Goal: Task Accomplishment & Management: Use online tool/utility

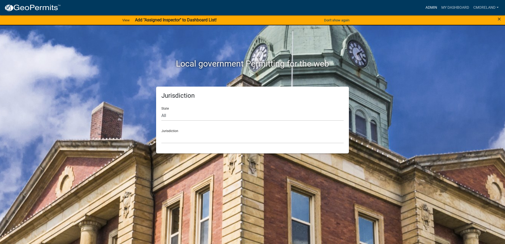
click at [431, 6] on link "Admin" at bounding box center [431, 8] width 16 height 10
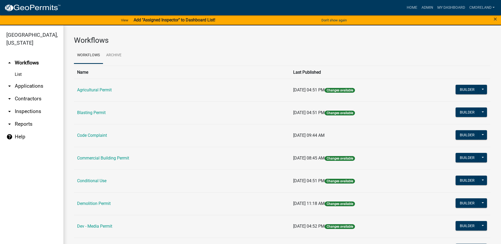
click at [22, 111] on link "arrow_drop_down Inspections" at bounding box center [31, 111] width 63 height 13
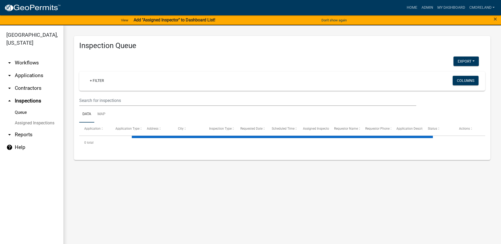
select select "2: 50"
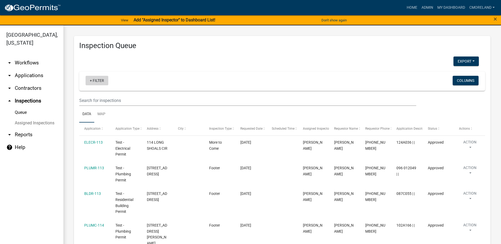
click at [100, 80] on link "+ Filter" at bounding box center [97, 81] width 23 height 10
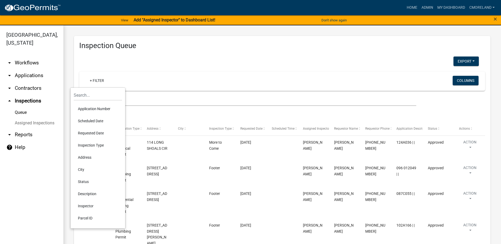
click at [89, 134] on li "Requested Date" at bounding box center [98, 133] width 48 height 12
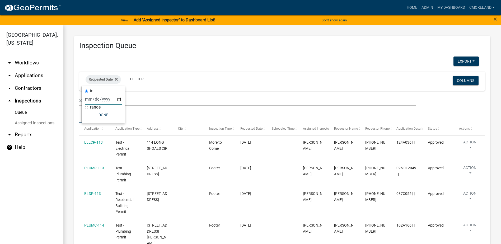
click at [119, 97] on input "date" at bounding box center [103, 99] width 37 height 11
type input "2025-08-12"
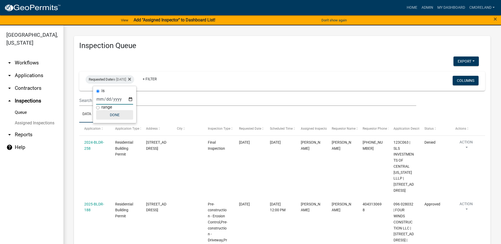
click at [115, 115] on button "Done" at bounding box center [114, 115] width 37 height 10
click at [126, 79] on div "Requested Date is 08/12/2025" at bounding box center [110, 79] width 49 height 8
click at [130, 98] on input "2025-08-12" at bounding box center [114, 99] width 37 height 11
type input "2025-08-13"
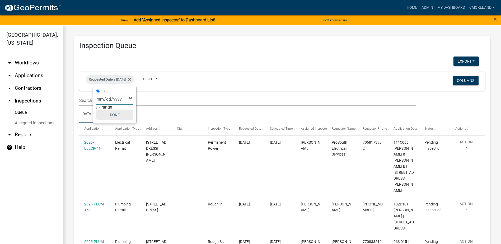
click at [117, 115] on button "Done" at bounding box center [114, 115] width 37 height 10
click at [131, 79] on fa-icon at bounding box center [128, 79] width 5 height 8
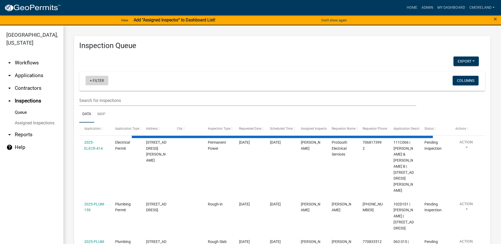
click at [103, 80] on link "+ Filter" at bounding box center [97, 81] width 23 height 10
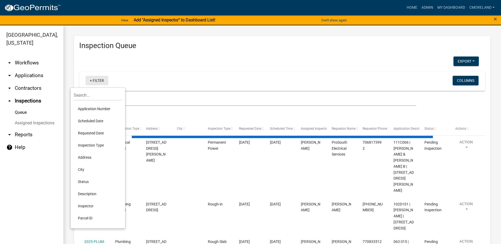
select select "2: 50"
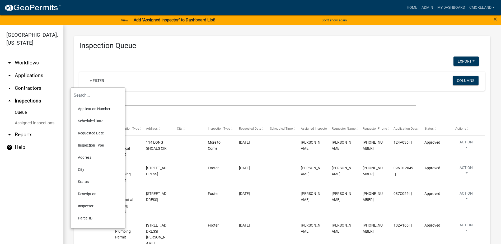
click at [98, 122] on li "Scheduled Date" at bounding box center [98, 121] width 48 height 12
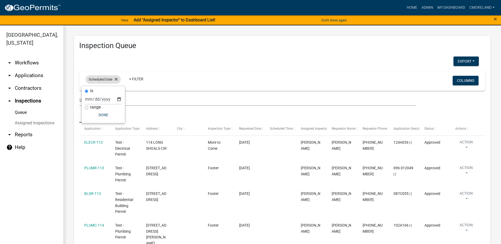
click at [112, 78] on span "Scheduled Date" at bounding box center [101, 79] width 24 height 4
click at [111, 79] on span "Scheduled Date" at bounding box center [101, 79] width 24 height 4
click at [116, 78] on icon at bounding box center [116, 79] width 3 height 4
click at [101, 78] on link "+ Filter" at bounding box center [97, 81] width 23 height 10
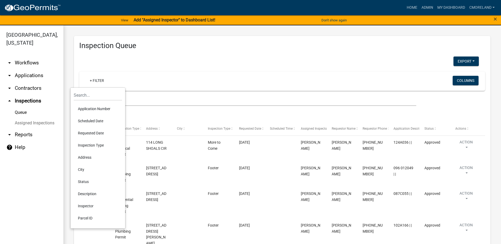
click at [92, 134] on li "Requested Date" at bounding box center [98, 133] width 48 height 12
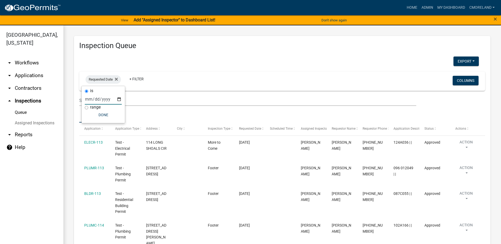
click at [121, 99] on input "date" at bounding box center [103, 99] width 37 height 11
type input "2025-08-13"
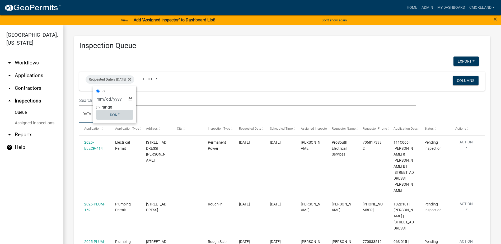
click at [115, 114] on button "Done" at bounding box center [114, 115] width 37 height 10
click at [134, 80] on div "Requested Date is 08/13/2025" at bounding box center [110, 79] width 49 height 8
click at [131, 79] on icon at bounding box center [129, 79] width 3 height 4
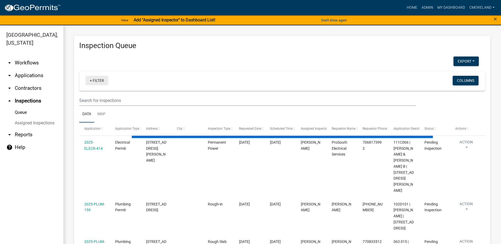
click at [95, 79] on link "+ Filter" at bounding box center [97, 81] width 23 height 10
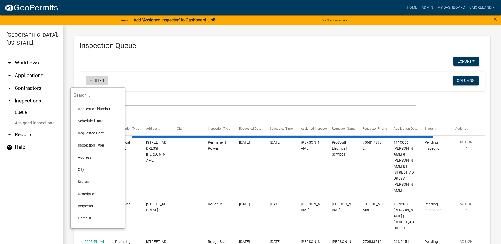
select select "2: 50"
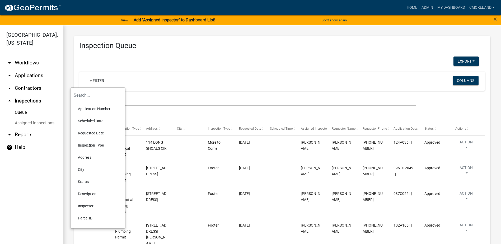
click at [91, 119] on li "Scheduled Date" at bounding box center [98, 121] width 48 height 12
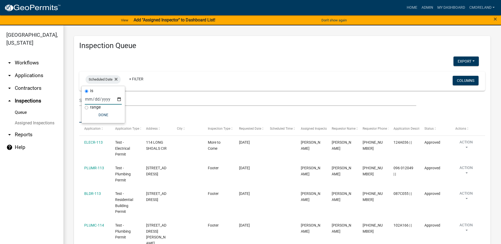
click at [119, 98] on input "date" at bounding box center [103, 99] width 37 height 11
type input "[DATE]"
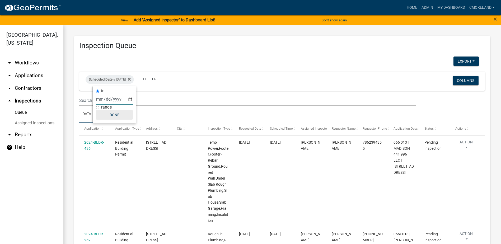
click at [120, 115] on button "Done" at bounding box center [114, 115] width 37 height 10
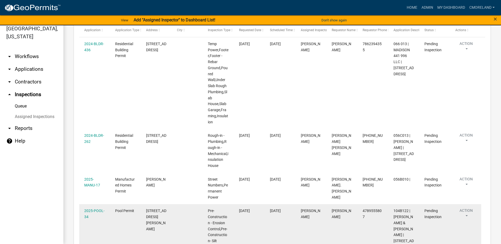
scroll to position [66, 0]
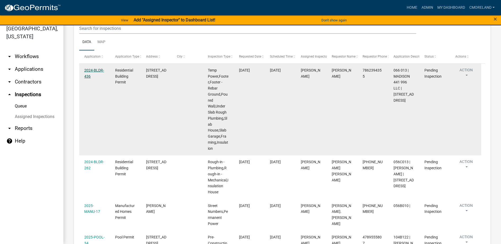
click at [94, 69] on link "2024-BLDR-436" at bounding box center [94, 73] width 20 height 10
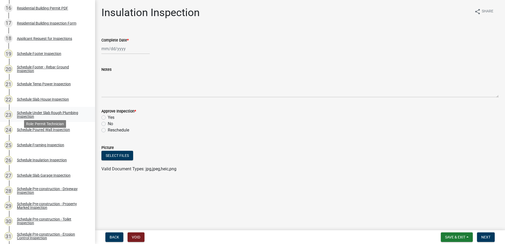
scroll to position [290, 0]
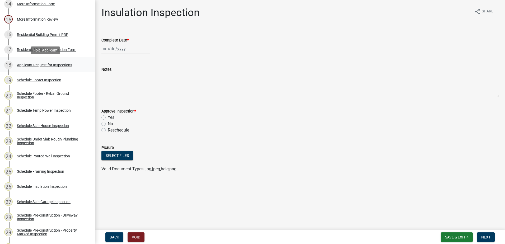
click at [37, 64] on div "Applicant Request for Inspections" at bounding box center [44, 65] width 55 height 4
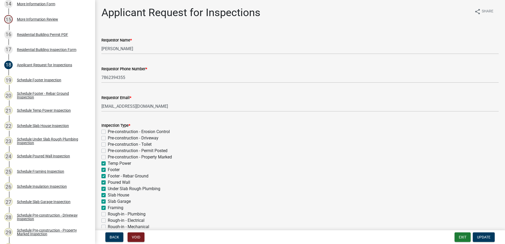
click at [108, 163] on label "Temp Power" at bounding box center [119, 163] width 23 height 6
click at [108, 163] on input "Temp Power" at bounding box center [109, 161] width 3 height 3
checkbox input "false"
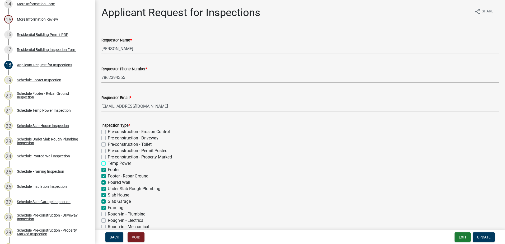
checkbox input "false"
checkbox input "true"
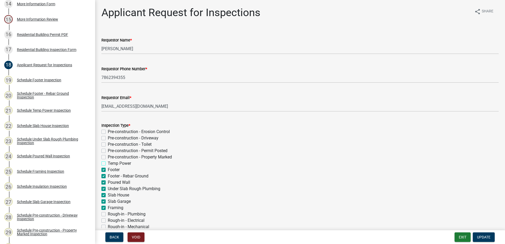
checkbox input "true"
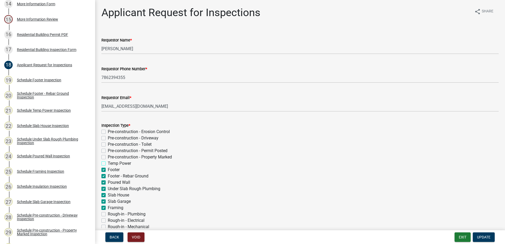
checkbox input "true"
checkbox input "false"
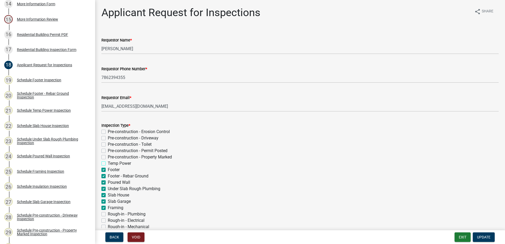
checkbox input "true"
checkbox input "false"
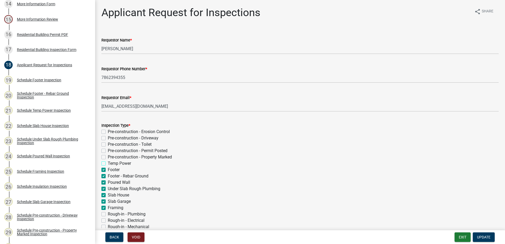
checkbox input "false"
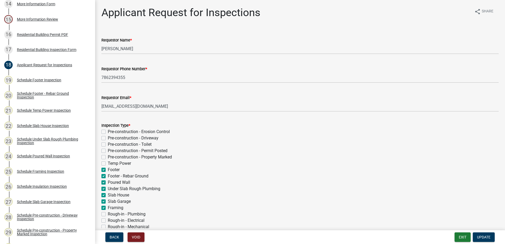
click at [108, 170] on label "Footer" at bounding box center [114, 170] width 12 height 6
click at [108, 170] on input "Footer" at bounding box center [109, 168] width 3 height 3
checkbox input "false"
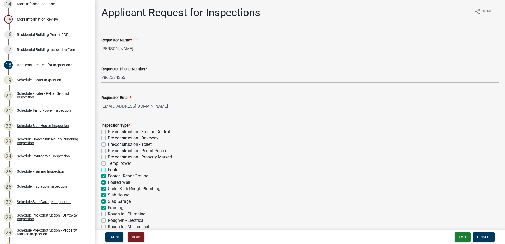
checkbox input "false"
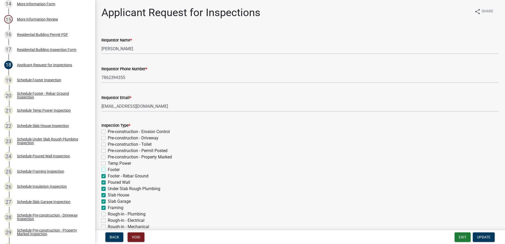
checkbox input "true"
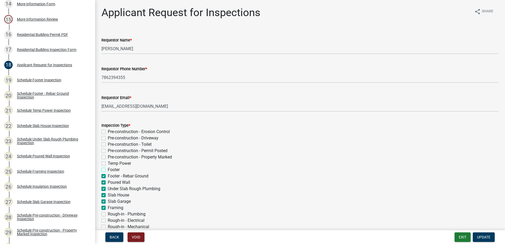
checkbox input "true"
checkbox input "false"
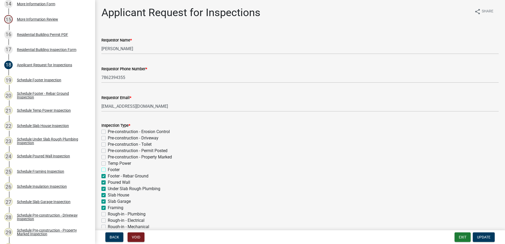
checkbox input "true"
checkbox input "false"
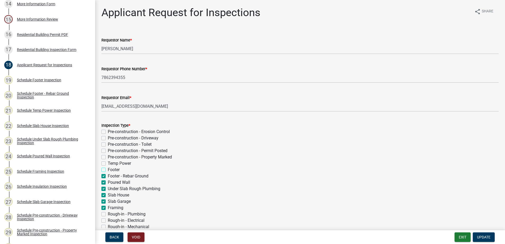
checkbox input "false"
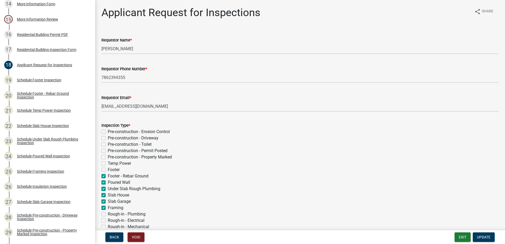
click at [108, 175] on label "Footer - Rebar Ground" at bounding box center [128, 176] width 41 height 6
click at [108, 175] on input "Footer - Rebar Ground" at bounding box center [109, 174] width 3 height 3
checkbox input "false"
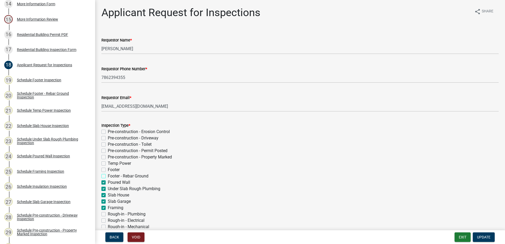
checkbox input "false"
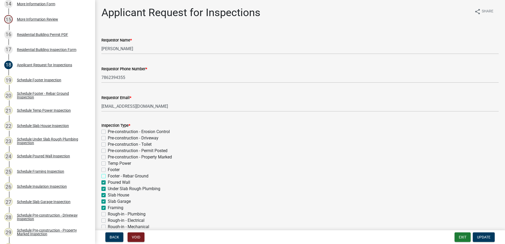
checkbox input "false"
checkbox input "true"
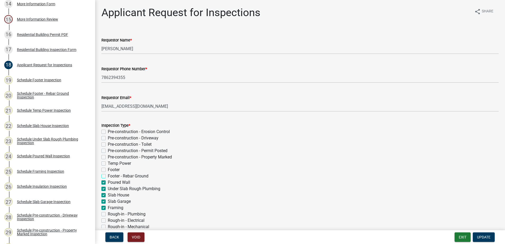
checkbox input "true"
checkbox input "false"
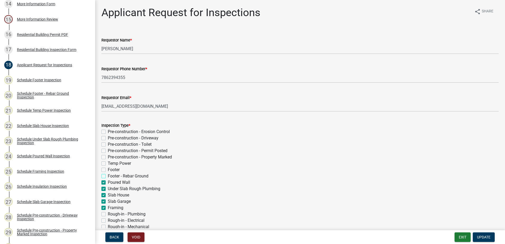
checkbox input "true"
checkbox input "false"
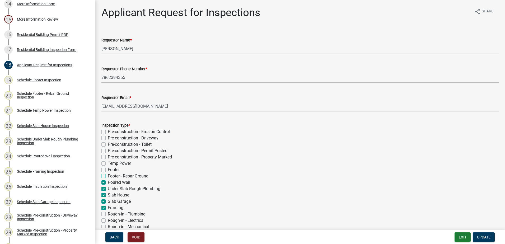
checkbox input "false"
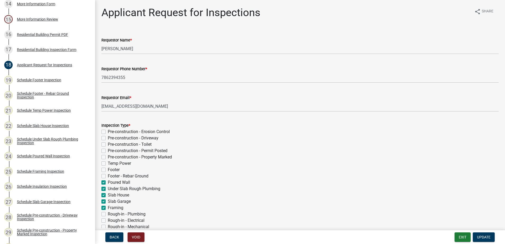
click at [108, 184] on label "Poured Wall" at bounding box center [119, 182] width 22 height 6
click at [108, 183] on input "Poured Wall" at bounding box center [109, 180] width 3 height 3
checkbox input "false"
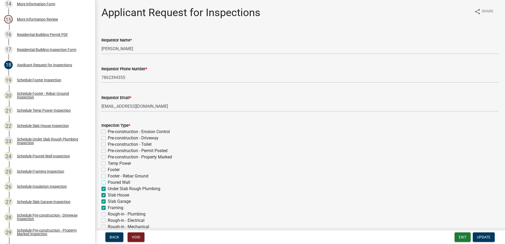
checkbox input "false"
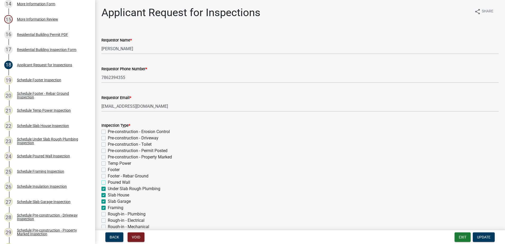
checkbox input "false"
checkbox input "true"
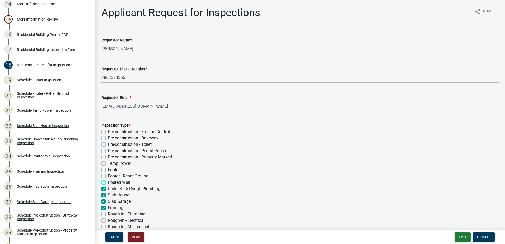
checkbox input "true"
checkbox input "false"
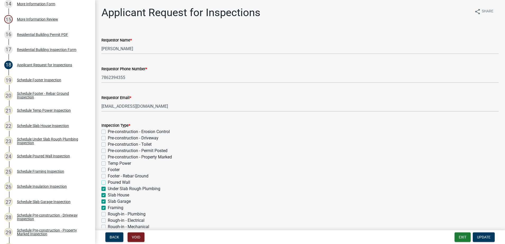
checkbox input "true"
checkbox input "false"
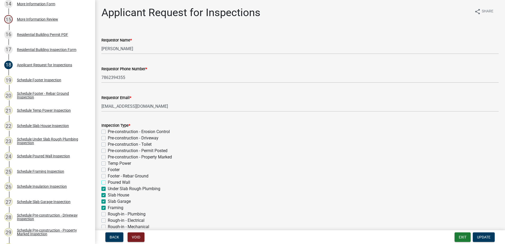
checkbox input "false"
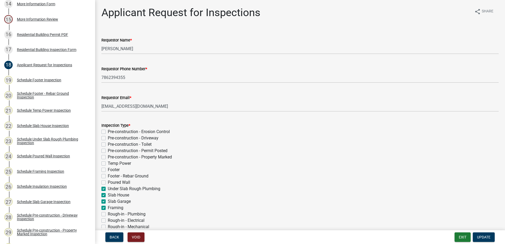
click at [108, 190] on label "Under Slab Rough Plumbing" at bounding box center [134, 189] width 53 height 6
click at [108, 189] on input "Under Slab Rough Plumbing" at bounding box center [109, 187] width 3 height 3
checkbox input "false"
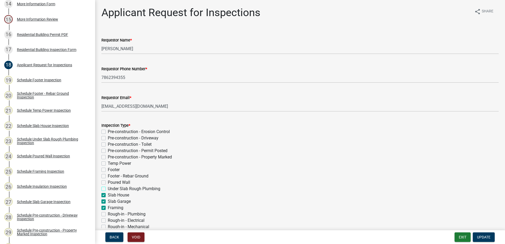
checkbox input "false"
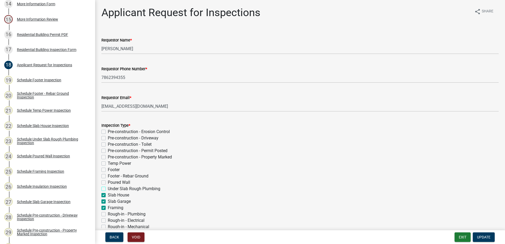
checkbox input "false"
checkbox input "true"
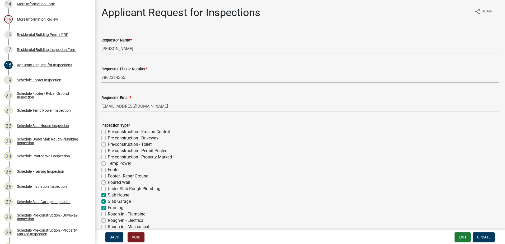
checkbox input "true"
checkbox input "false"
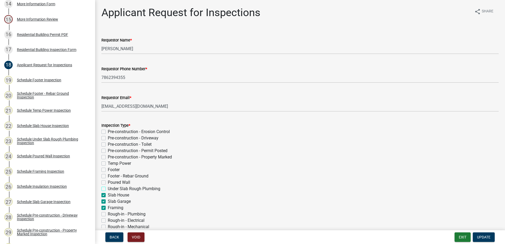
checkbox input "true"
checkbox input "false"
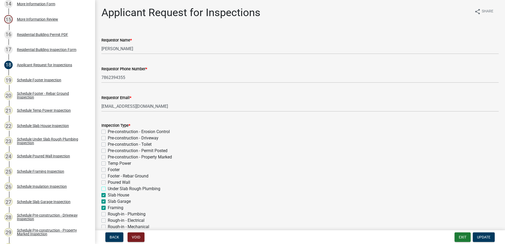
checkbox input "false"
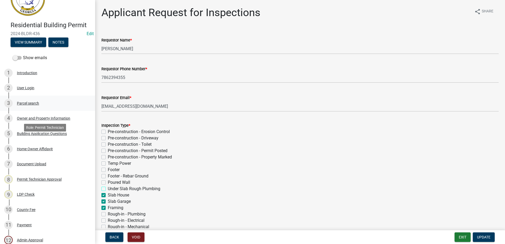
scroll to position [0, 0]
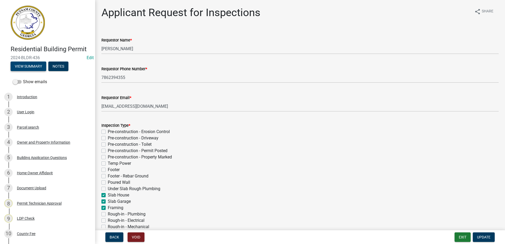
click at [40, 64] on button "View Summary" at bounding box center [29, 66] width 36 height 10
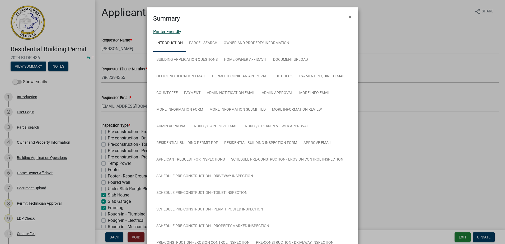
click at [161, 30] on link "Printer Friendly" at bounding box center [167, 31] width 28 height 5
click at [350, 16] on button "×" at bounding box center [350, 17] width 12 height 15
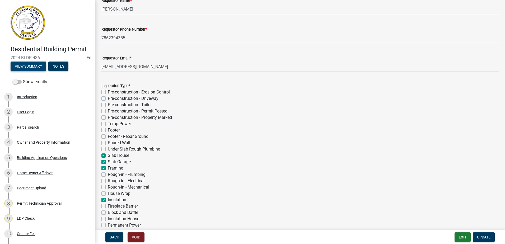
scroll to position [53, 0]
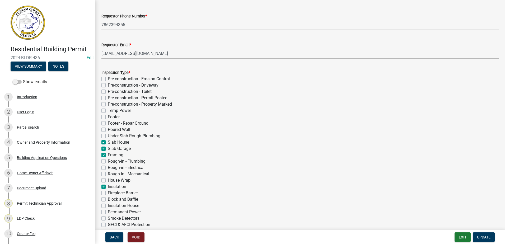
click at [108, 154] on label "Framing" at bounding box center [116, 155] width 16 height 6
click at [108, 154] on input "Framing" at bounding box center [109, 153] width 3 height 3
checkbox input "false"
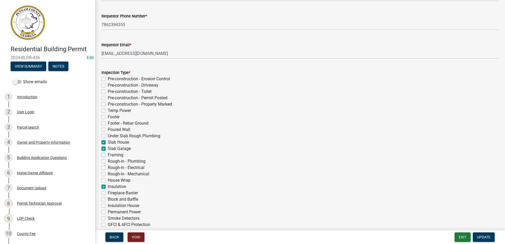
checkbox input "false"
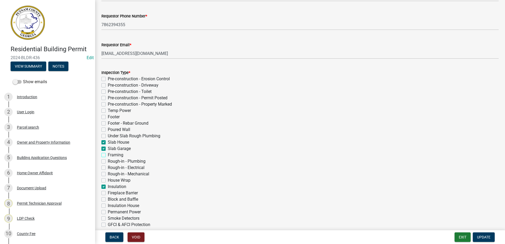
checkbox input "false"
checkbox input "true"
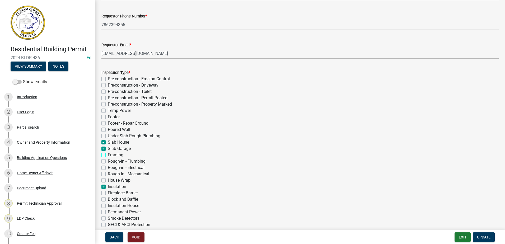
checkbox input "false"
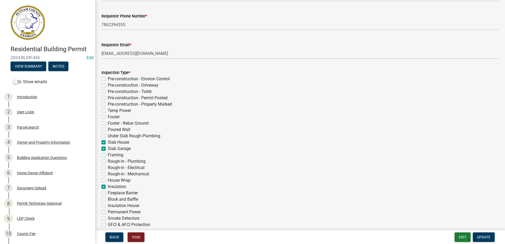
checkbox input "true"
checkbox input "false"
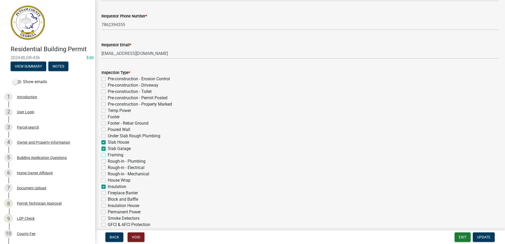
checkbox input "false"
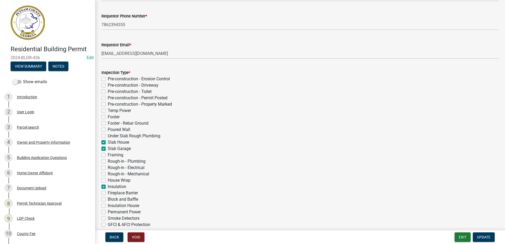
click at [108, 148] on label "Slab Garage" at bounding box center [119, 148] width 23 height 6
click at [108, 148] on input "Slab Garage" at bounding box center [109, 146] width 3 height 3
checkbox input "false"
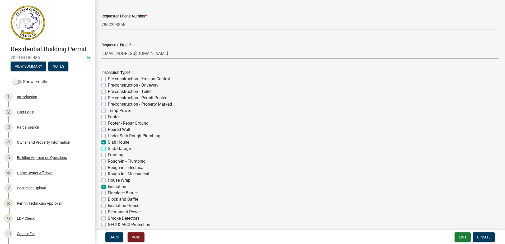
checkbox input "false"
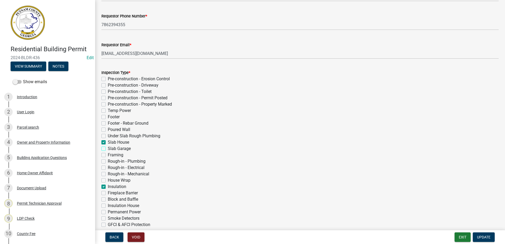
checkbox input "false"
checkbox input "true"
checkbox input "false"
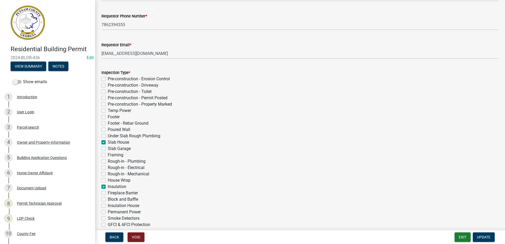
checkbox input "false"
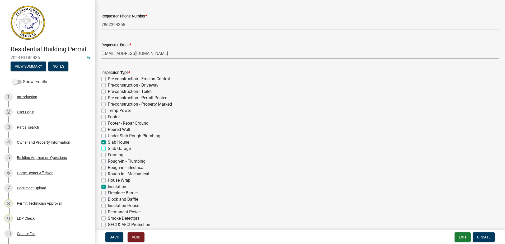
checkbox input "true"
checkbox input "false"
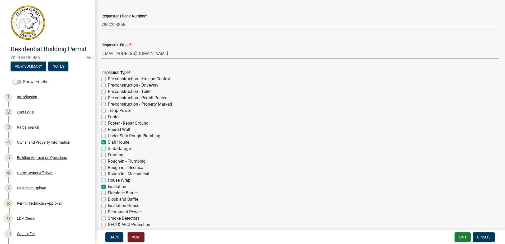
checkbox input "false"
click at [108, 143] on label "Slab House" at bounding box center [118, 142] width 21 height 6
click at [108, 143] on input "Slab House" at bounding box center [109, 140] width 3 height 3
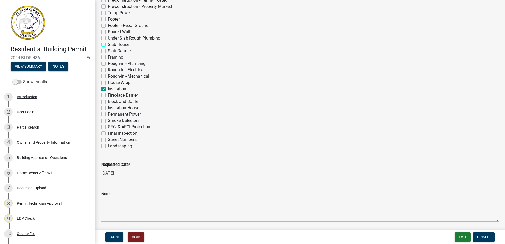
scroll to position [158, 0]
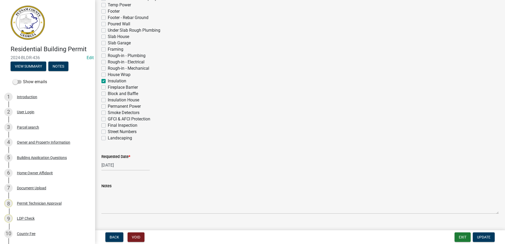
click at [113, 164] on div "[DATE]" at bounding box center [125, 165] width 48 height 11
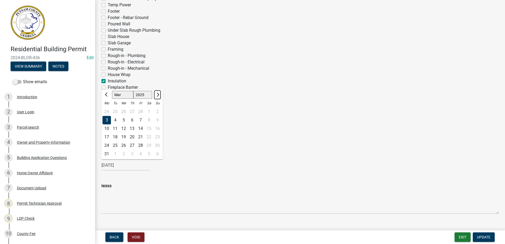
click at [158, 95] on span "Next month" at bounding box center [157, 95] width 4 height 4
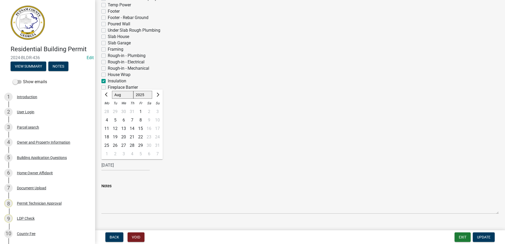
click at [124, 128] on div "13" at bounding box center [123, 128] width 8 height 8
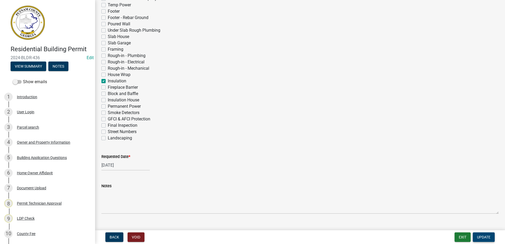
click at [485, 236] on span "Update" at bounding box center [483, 237] width 13 height 4
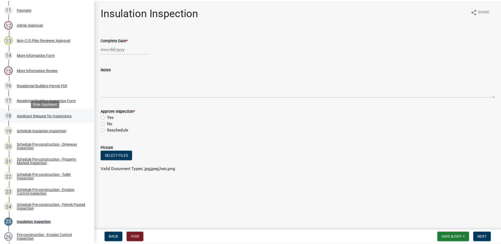
scroll to position [234, 0]
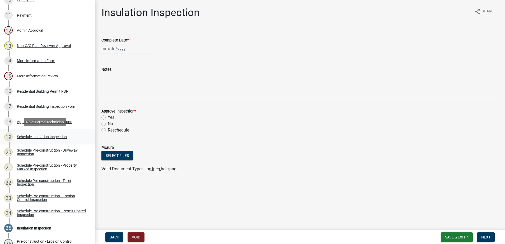
click at [36, 136] on div "Schedule Insulation Inspection" at bounding box center [42, 137] width 50 height 4
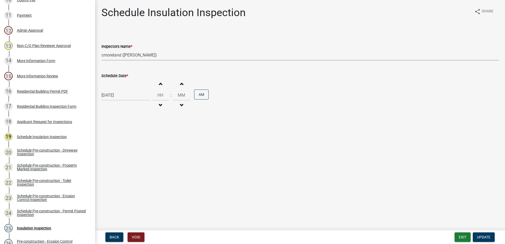
click at [182, 55] on select "Select Item... mrivera ([PERSON_NAME]) jstokes ([PERSON_NAME]) asmith105 ([PERS…" at bounding box center [299, 55] width 397 height 11
click at [101, 50] on select "Select Item... mrivera ([PERSON_NAME]) jstokes ([PERSON_NAME]) asmith105 ([PERS…" at bounding box center [299, 55] width 397 height 11
click at [484, 236] on span "Update" at bounding box center [483, 237] width 13 height 4
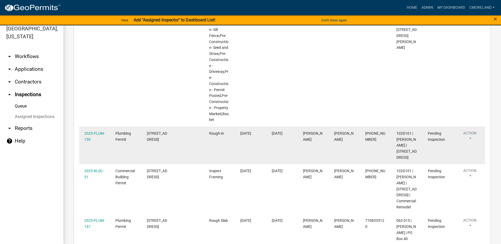
scroll to position [361, 0]
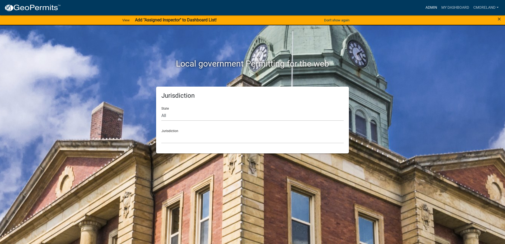
click at [432, 8] on link "Admin" at bounding box center [431, 8] width 16 height 10
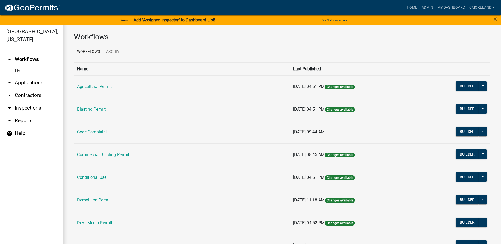
scroll to position [6, 0]
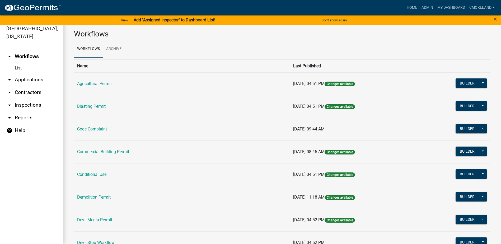
click at [36, 106] on link "arrow_drop_down Inspections" at bounding box center [31, 105] width 63 height 13
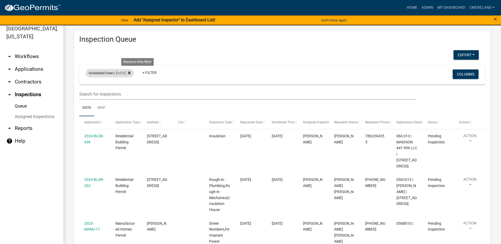
click at [131, 73] on icon at bounding box center [129, 73] width 3 height 3
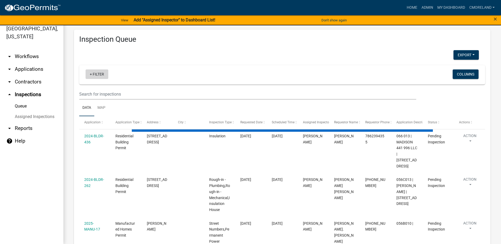
click at [96, 74] on link "+ Filter" at bounding box center [97, 74] width 23 height 10
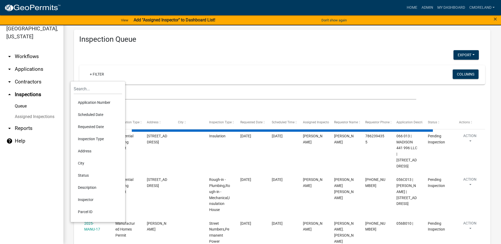
click at [91, 125] on li "Requested Date" at bounding box center [98, 127] width 48 height 12
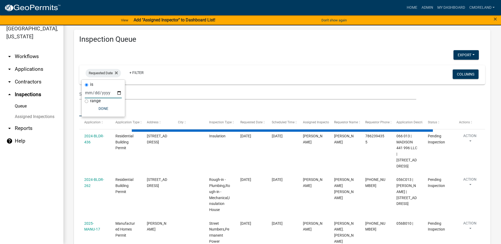
click at [119, 93] on input "date" at bounding box center [103, 92] width 37 height 11
select select "2: 50"
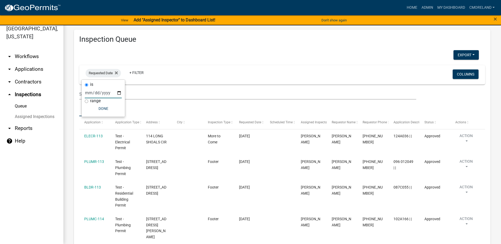
type input "[DATE]"
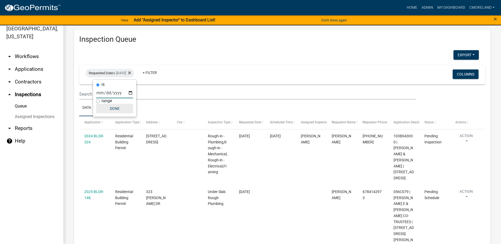
click at [119, 108] on button "Done" at bounding box center [114, 109] width 37 height 10
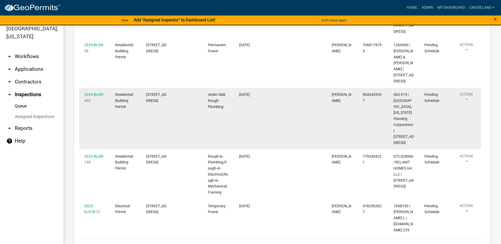
scroll to position [79, 0]
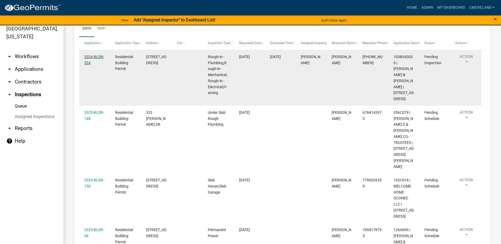
click at [97, 58] on link "2024-BLDR-324" at bounding box center [94, 60] width 20 height 10
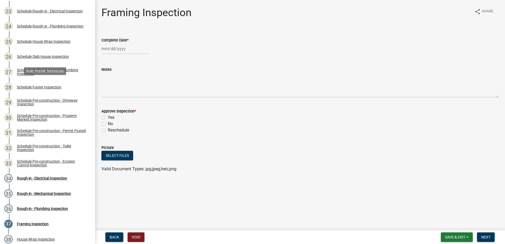
scroll to position [396, 0]
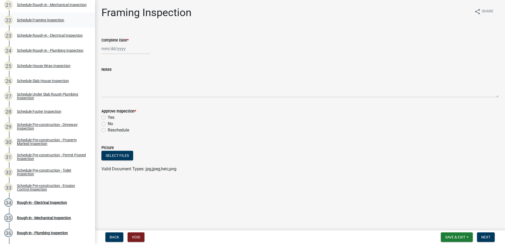
click at [48, 20] on div "Schedule Framing Inspection" at bounding box center [40, 20] width 47 height 4
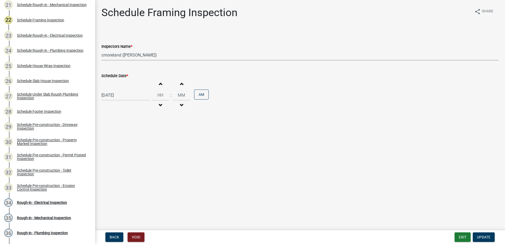
click at [161, 54] on select "Select Item... mrivera ([PERSON_NAME]) jstokes ([PERSON_NAME]) asmith105 ([PERS…" at bounding box center [299, 55] width 397 height 11
select select "07642ab0-564c-47bb-824b-0ccf2da83593"
click at [101, 50] on select "Select Item... mrivera ([PERSON_NAME]) jstokes ([PERSON_NAME]) asmith105 ([PERS…" at bounding box center [299, 55] width 397 height 11
click at [485, 235] on span "Update" at bounding box center [483, 237] width 13 height 4
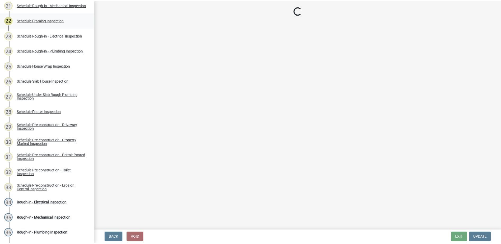
scroll to position [370, 0]
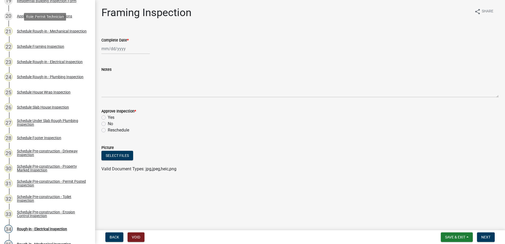
click at [33, 29] on div "Schedule Rough-in - Mechanical Inspection" at bounding box center [52, 31] width 70 height 4
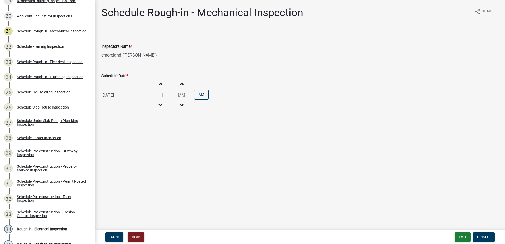
click at [164, 55] on select "Select Item... mrivera ([PERSON_NAME]) jstokes ([PERSON_NAME]) asmith105 ([PERS…" at bounding box center [299, 55] width 397 height 11
select select "07642ab0-564c-47bb-824b-0ccf2da83593"
click at [101, 50] on select "Select Item... mrivera ([PERSON_NAME]) jstokes ([PERSON_NAME]) asmith105 ([PERS…" at bounding box center [299, 55] width 397 height 11
click at [481, 236] on span "Update" at bounding box center [483, 237] width 13 height 4
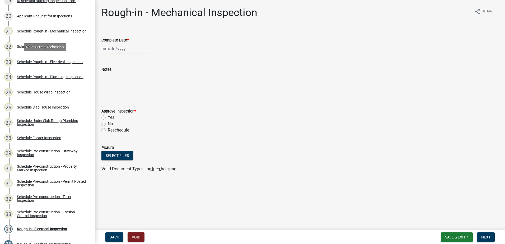
click at [36, 60] on div "Schedule Rough-in - Electrical Inspection" at bounding box center [50, 62] width 66 height 4
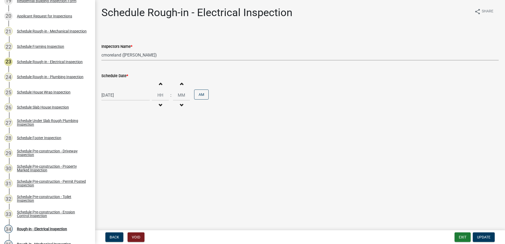
click at [160, 55] on select "Select Item... mrivera ([PERSON_NAME]) jstokes ([PERSON_NAME]) asmith105 ([PERS…" at bounding box center [299, 55] width 397 height 11
select select "07642ab0-564c-47bb-824b-0ccf2da83593"
click at [101, 50] on select "Select Item... mrivera ([PERSON_NAME]) jstokes ([PERSON_NAME]) asmith105 ([PERS…" at bounding box center [299, 55] width 397 height 11
click at [478, 236] on span "Update" at bounding box center [483, 237] width 13 height 4
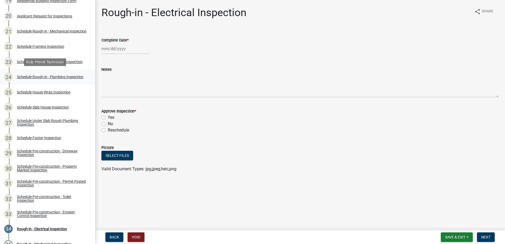
click at [31, 75] on div "Schedule Rough-in - Plumbing Inspection" at bounding box center [50, 77] width 67 height 4
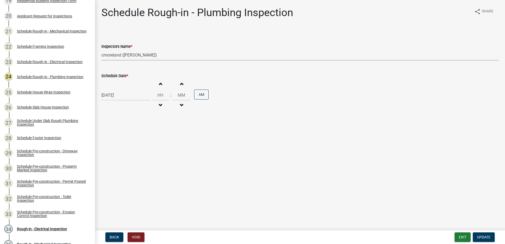
click at [164, 56] on select "Select Item... mrivera ([PERSON_NAME]) jstokes ([PERSON_NAME]) asmith105 ([PERS…" at bounding box center [299, 55] width 397 height 11
select select "07642ab0-564c-47bb-824b-0ccf2da83593"
click at [101, 50] on select "Select Item... mrivera ([PERSON_NAME]) jstokes ([PERSON_NAME]) asmith105 ([PERS…" at bounding box center [299, 55] width 397 height 11
click at [479, 236] on span "Update" at bounding box center [483, 237] width 13 height 4
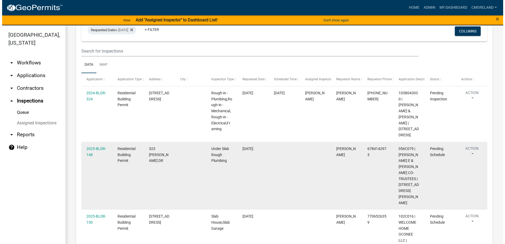
scroll to position [53, 0]
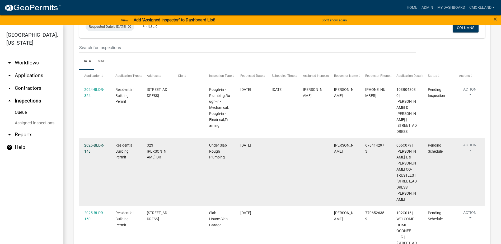
click at [97, 143] on link "2025-BLDR-148" at bounding box center [94, 148] width 20 height 10
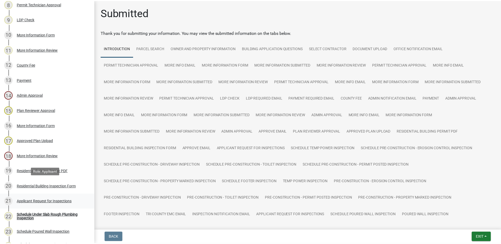
scroll to position [238, 0]
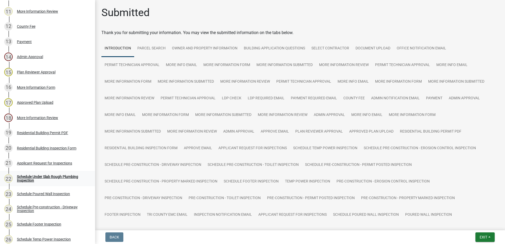
click at [48, 176] on div "Schedule Under Slab Rough Plumbing Inspection" at bounding box center [52, 178] width 70 height 7
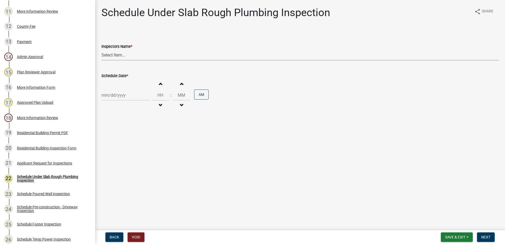
click at [132, 56] on select "Select Item... mrivera ([PERSON_NAME]) jstokes ([PERSON_NAME]) asmith105 ([PERS…" at bounding box center [299, 55] width 397 height 11
select select "07642ab0-564c-47bb-824b-0ccf2da83593"
click at [101, 50] on select "Select Item... mrivera ([PERSON_NAME]) jstokes ([PERSON_NAME]) asmith105 ([PERS…" at bounding box center [299, 55] width 397 height 11
click at [125, 94] on div at bounding box center [125, 95] width 48 height 11
select select "8"
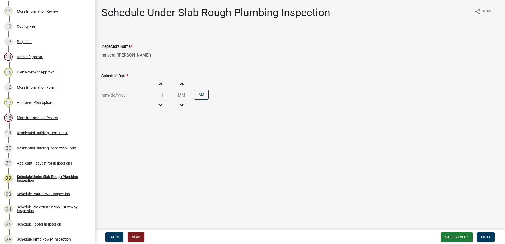
select select "2025"
click at [132, 140] on div "14" at bounding box center [132, 140] width 8 height 8
type input "[DATE]"
click at [488, 236] on span "Next" at bounding box center [485, 237] width 9 height 4
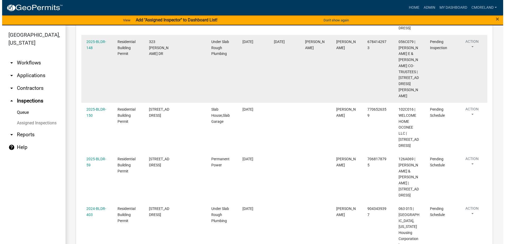
scroll to position [158, 0]
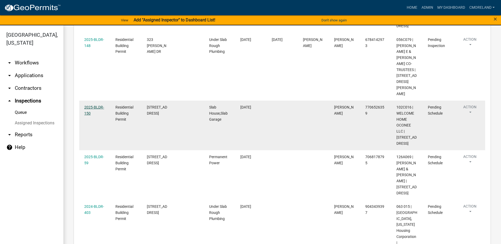
click at [98, 105] on link "2025-BLDR-150" at bounding box center [94, 110] width 20 height 10
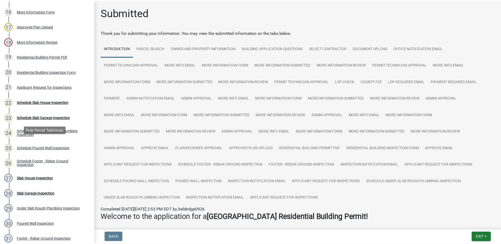
scroll to position [317, 0]
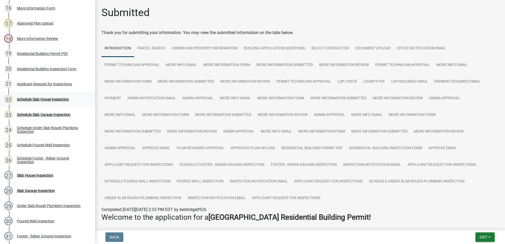
click at [39, 99] on div "Schedule Slab House Inspection" at bounding box center [43, 99] width 52 height 4
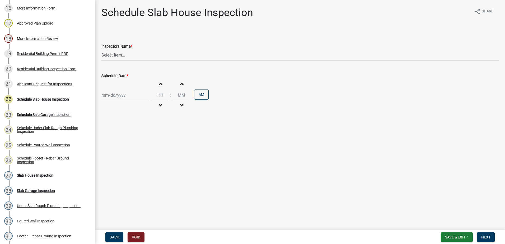
click at [154, 55] on select "Select Item... mrivera ([PERSON_NAME]) jstokes ([PERSON_NAME]) asmith105 ([PERS…" at bounding box center [299, 55] width 397 height 11
click at [101, 50] on select "Select Item... mrivera ([PERSON_NAME]) jstokes ([PERSON_NAME]) asmith105 ([PERS…" at bounding box center [299, 55] width 397 height 11
click at [150, 54] on select "Select Item... mrivera ([PERSON_NAME]) jstokes ([PERSON_NAME]) asmith105 ([PERS…" at bounding box center [299, 55] width 397 height 11
select select "a0ea4169-8540-4a2c-b9f4-cf4c1ffdeb95"
click at [101, 50] on select "Select Item... mrivera ([PERSON_NAME]) jstokes ([PERSON_NAME]) asmith105 ([PERS…" at bounding box center [299, 55] width 397 height 11
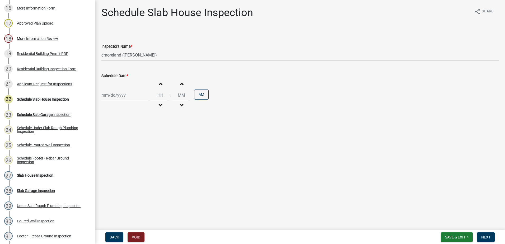
click at [129, 98] on div at bounding box center [125, 95] width 48 height 11
select select "8"
select select "2025"
click at [131, 139] on div "14" at bounding box center [132, 140] width 8 height 8
type input "[DATE]"
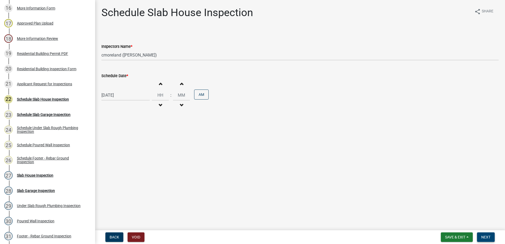
click at [485, 236] on span "Next" at bounding box center [485, 237] width 9 height 4
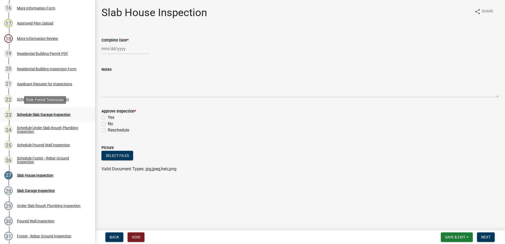
click at [58, 114] on div "Schedule Slab Garage Inspection" at bounding box center [44, 115] width 54 height 4
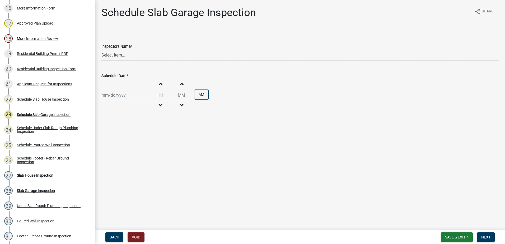
click at [132, 57] on select "Select Item... mrivera ([PERSON_NAME]) jstokes ([PERSON_NAME]) asmith105 ([PERS…" at bounding box center [299, 55] width 397 height 11
select select "a0ea4169-8540-4a2c-b9f4-cf4c1ffdeb95"
click at [101, 50] on select "Select Item... mrivera ([PERSON_NAME]) jstokes ([PERSON_NAME]) asmith105 ([PERS…" at bounding box center [299, 55] width 397 height 11
click at [130, 96] on div at bounding box center [125, 95] width 48 height 11
select select "8"
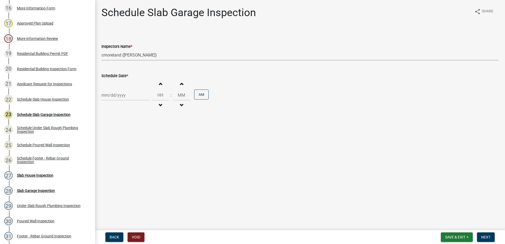
select select "2025"
click at [132, 139] on div "14" at bounding box center [132, 140] width 8 height 8
type input "[DATE]"
click at [486, 235] on span "Next" at bounding box center [485, 237] width 9 height 4
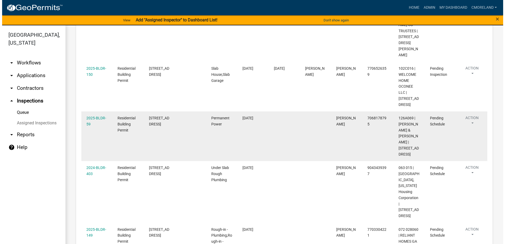
scroll to position [211, 0]
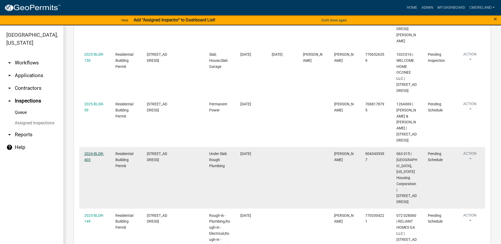
click at [99, 151] on link "2024-BLDR-403" at bounding box center [94, 156] width 20 height 10
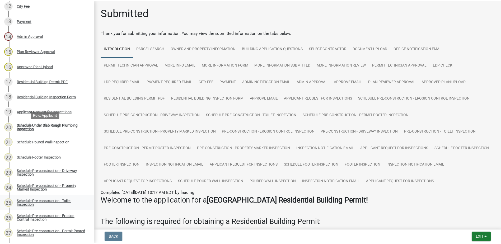
scroll to position [290, 0]
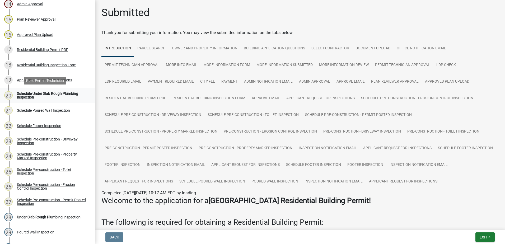
click at [63, 92] on div "Schedule Under Slab Rough Plumbing Inspection" at bounding box center [52, 95] width 70 height 7
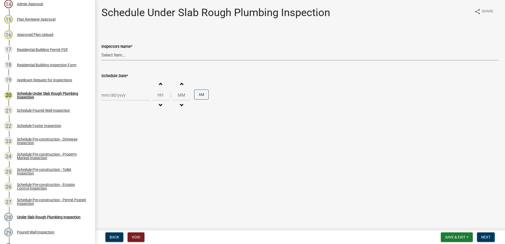
click at [156, 57] on select "Select Item... mrivera ([PERSON_NAME]) jstokes ([PERSON_NAME]) asmith105 ([PERS…" at bounding box center [299, 55] width 397 height 11
select select "07642ab0-564c-47bb-824b-0ccf2da83593"
click at [101, 50] on select "Select Item... mrivera ([PERSON_NAME]) jstokes ([PERSON_NAME]) asmith105 ([PERS…" at bounding box center [299, 55] width 397 height 11
select select "8"
select select "2025"
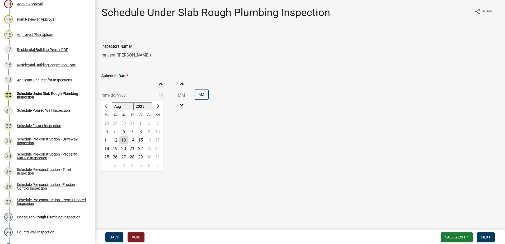
click at [138, 97] on div "[PERSON_NAME] Feb Mar Apr [PERSON_NAME][DATE] Oct Nov [DATE] 1526 1527 1528 152…" at bounding box center [125, 95] width 48 height 11
click at [131, 139] on div "14" at bounding box center [132, 140] width 8 height 8
type input "[DATE]"
click at [490, 237] on span "Next" at bounding box center [485, 237] width 9 height 4
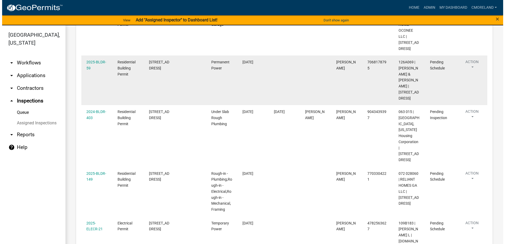
scroll to position [269, 0]
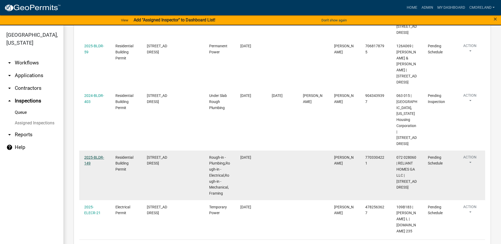
click at [94, 155] on link "2025-BLDR-149" at bounding box center [94, 160] width 20 height 10
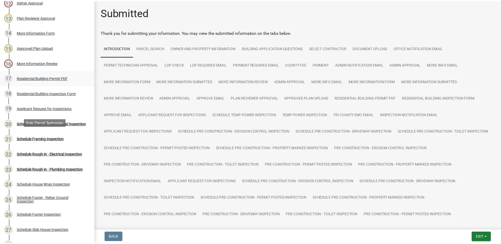
scroll to position [264, 0]
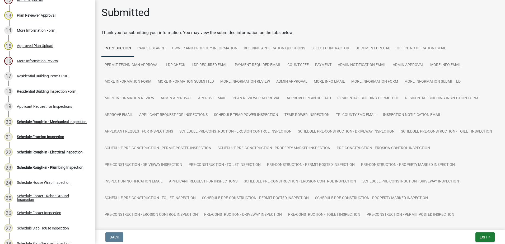
click at [47, 120] on div "Schedule Rough-in - Mechanical Inspection" at bounding box center [52, 122] width 70 height 4
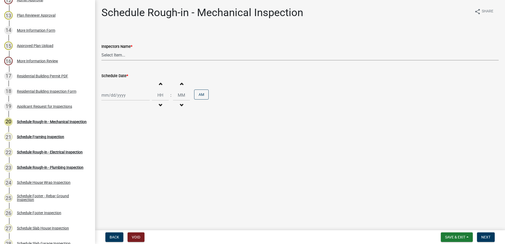
click at [144, 56] on select "Select Item... mrivera ([PERSON_NAME]) jstokes ([PERSON_NAME]) asmith105 ([PERS…" at bounding box center [299, 55] width 397 height 11
select select "07642ab0-564c-47bb-824b-0ccf2da83593"
click at [101, 50] on select "Select Item... mrivera ([PERSON_NAME]) jstokes ([PERSON_NAME]) asmith105 ([PERS…" at bounding box center [299, 55] width 397 height 11
click at [132, 98] on div at bounding box center [125, 95] width 48 height 11
select select "8"
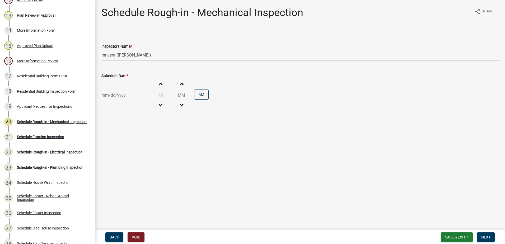
select select "2025"
click at [132, 140] on div "14" at bounding box center [132, 140] width 8 height 8
type input "[DATE]"
click at [488, 238] on span "Next" at bounding box center [485, 237] width 9 height 4
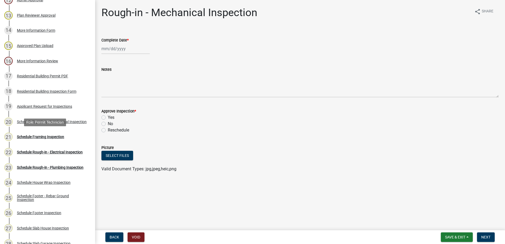
click at [51, 136] on div "Schedule Framing Inspection" at bounding box center [40, 137] width 47 height 4
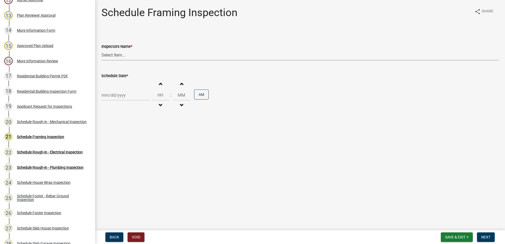
click at [129, 55] on select "Select Item... mrivera ([PERSON_NAME]) jstokes ([PERSON_NAME]) asmith105 ([PERS…" at bounding box center [299, 55] width 397 height 11
select select "07642ab0-564c-47bb-824b-0ccf2da83593"
click at [101, 50] on select "Select Item... mrivera ([PERSON_NAME]) jstokes ([PERSON_NAME]) asmith105 ([PERS…" at bounding box center [299, 55] width 397 height 11
select select "8"
select select "2025"
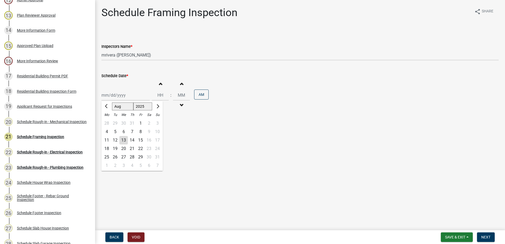
click at [125, 99] on div "[PERSON_NAME] Feb Mar Apr [PERSON_NAME][DATE] Oct Nov [DATE] 1526 1527 1528 152…" at bounding box center [125, 95] width 48 height 11
click at [132, 139] on div "14" at bounding box center [132, 140] width 8 height 8
type input "[DATE]"
click at [481, 235] on span "Next" at bounding box center [485, 237] width 9 height 4
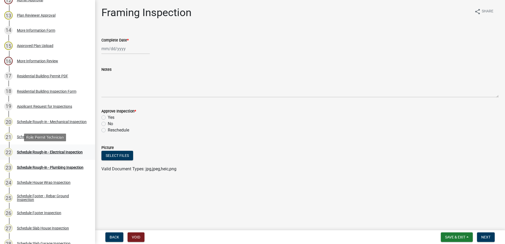
click at [40, 150] on div "Schedule Rough-in - Electrical Inspection" at bounding box center [50, 152] width 66 height 4
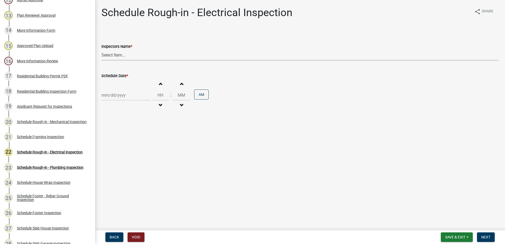
click at [138, 54] on select "Select Item... mrivera ([PERSON_NAME]) jstokes ([PERSON_NAME]) asmith105 ([PERS…" at bounding box center [299, 55] width 397 height 11
select select "07642ab0-564c-47bb-824b-0ccf2da83593"
click at [101, 50] on select "Select Item... mrivera ([PERSON_NAME]) jstokes ([PERSON_NAME]) asmith105 ([PERS…" at bounding box center [299, 55] width 397 height 11
click at [132, 96] on div at bounding box center [125, 95] width 48 height 11
select select "8"
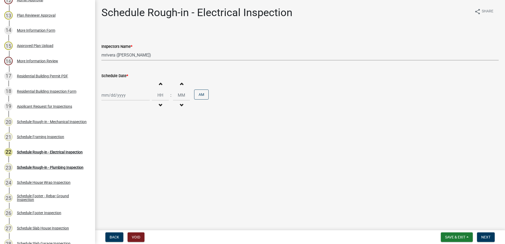
select select "2025"
click at [132, 139] on div "14" at bounding box center [132, 140] width 8 height 8
type input "[DATE]"
click at [486, 237] on span "Next" at bounding box center [485, 237] width 9 height 4
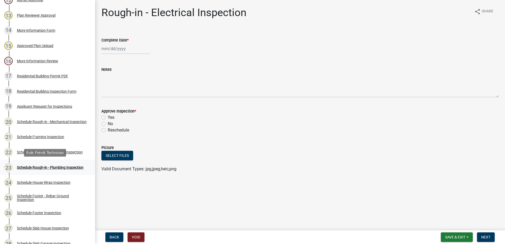
click at [43, 165] on div "Schedule Rough-in - Plumbing Inspection" at bounding box center [50, 167] width 67 height 4
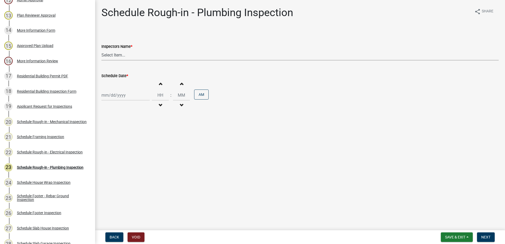
click at [144, 56] on select "Select Item... mrivera ([PERSON_NAME]) jstokes ([PERSON_NAME]) asmith105 ([PERS…" at bounding box center [299, 55] width 397 height 11
select select "07642ab0-564c-47bb-824b-0ccf2da83593"
click at [101, 50] on select "Select Item... mrivera ([PERSON_NAME]) jstokes ([PERSON_NAME]) asmith105 ([PERS…" at bounding box center [299, 55] width 397 height 11
select select "8"
select select "2025"
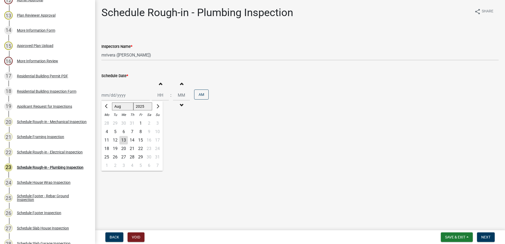
click at [129, 96] on div "[PERSON_NAME] Feb Mar Apr [PERSON_NAME][DATE] Oct Nov [DATE] 1526 1527 1528 152…" at bounding box center [125, 95] width 48 height 11
click at [133, 139] on div "14" at bounding box center [132, 140] width 8 height 8
type input "[DATE]"
click at [486, 235] on span "Next" at bounding box center [485, 237] width 9 height 4
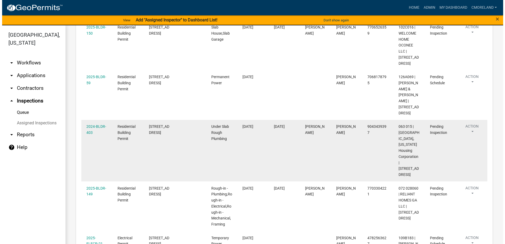
scroll to position [269, 0]
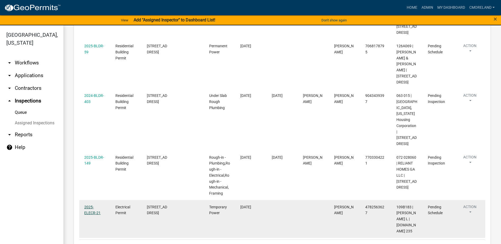
click at [93, 205] on link "2025-ELECR-21" at bounding box center [92, 210] width 16 height 10
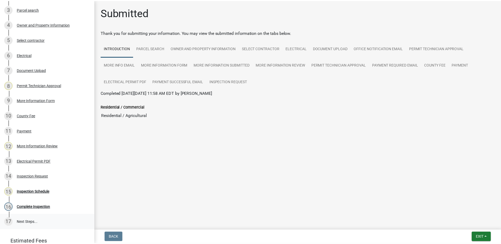
scroll to position [132, 0]
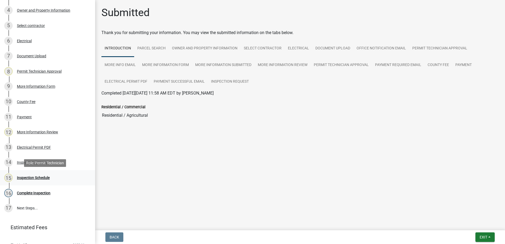
click at [40, 177] on div "Inspection Schedule" at bounding box center [33, 178] width 33 height 4
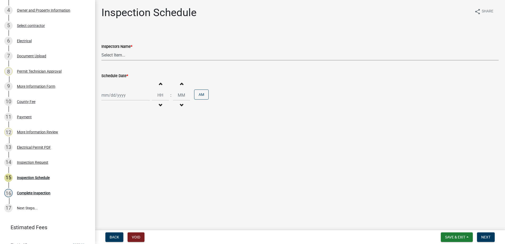
click at [136, 55] on select "Select Item... mrivera ([PERSON_NAME]) jstokes ([PERSON_NAME]) asmith105 ([PERS…" at bounding box center [299, 55] width 397 height 11
select select "a0ea4169-8540-4a2c-b9f4-cf4c1ffdeb95"
click at [101, 50] on select "Select Item... mrivera ([PERSON_NAME]) jstokes ([PERSON_NAME]) asmith105 ([PERS…" at bounding box center [299, 55] width 397 height 11
click at [139, 93] on div at bounding box center [125, 95] width 48 height 11
select select "8"
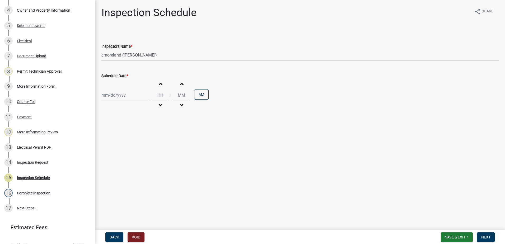
select select "2025"
click at [131, 138] on div "14" at bounding box center [132, 140] width 8 height 8
type input "[DATE]"
click at [485, 237] on span "Next" at bounding box center [485, 237] width 9 height 4
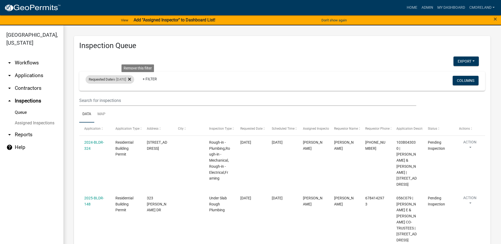
click at [131, 78] on icon at bounding box center [129, 79] width 3 height 4
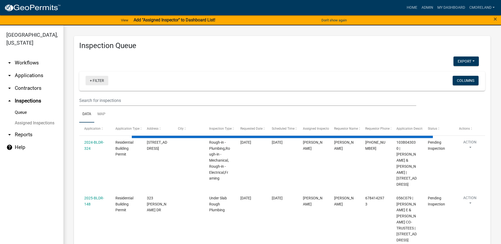
click at [101, 79] on link "+ Filter" at bounding box center [97, 81] width 23 height 10
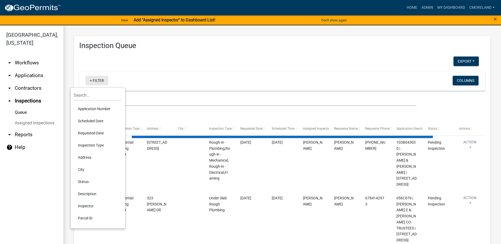
select select "2: 50"
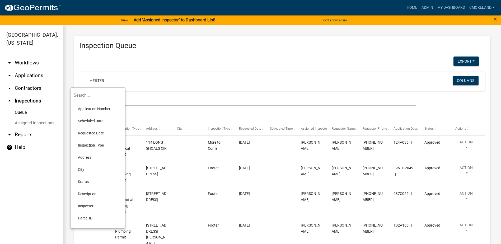
click at [94, 120] on li "Scheduled Date" at bounding box center [98, 121] width 48 height 12
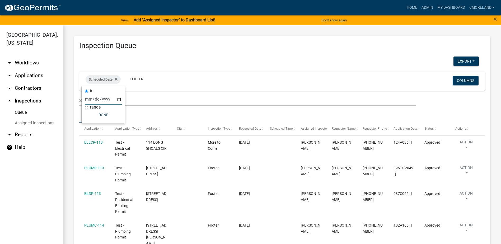
click at [119, 99] on input "date" at bounding box center [103, 99] width 37 height 11
type input "[DATE]"
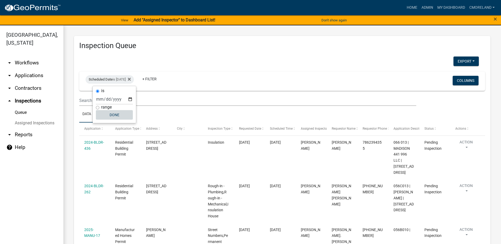
click at [118, 115] on button "Done" at bounding box center [114, 115] width 37 height 10
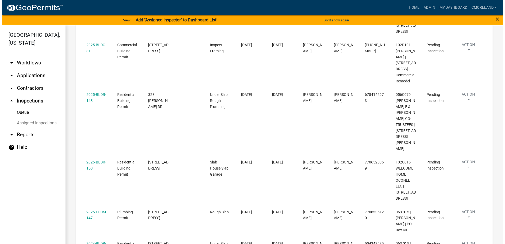
scroll to position [443, 0]
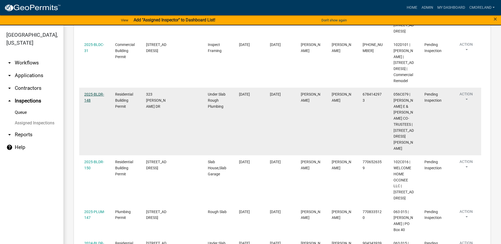
click at [96, 102] on link "2025-BLDR-148" at bounding box center [94, 97] width 20 height 10
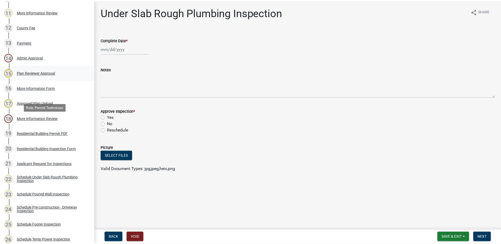
scroll to position [343, 0]
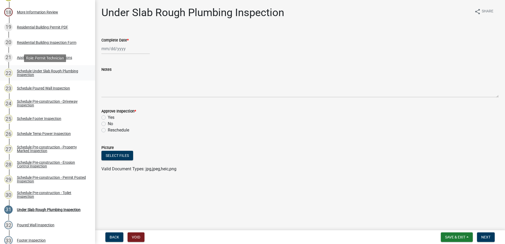
click at [37, 69] on div "Schedule Under Slab Rough Plumbing Inspection" at bounding box center [52, 72] width 70 height 7
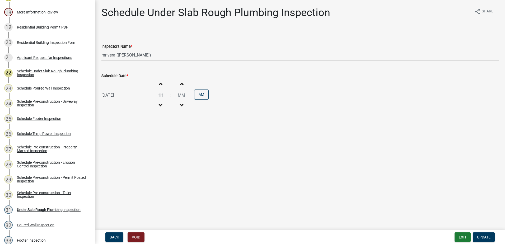
click at [160, 58] on select "Select Item... mrivera ([PERSON_NAME]) jstokes ([PERSON_NAME]) asmith105 ([PERS…" at bounding box center [299, 55] width 397 height 11
select select "a0ea4169-8540-4a2c-b9f4-cf4c1ffdeb95"
click at [101, 50] on select "Select Item... mrivera ([PERSON_NAME]) jstokes ([PERSON_NAME]) asmith105 ([PERS…" at bounding box center [299, 55] width 397 height 11
click at [483, 238] on span "Update" at bounding box center [483, 237] width 13 height 4
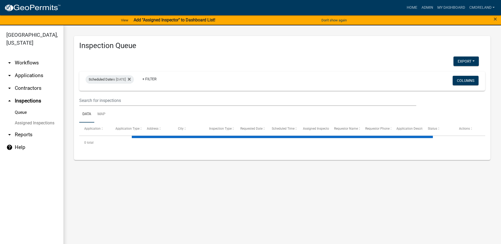
select select "2: 50"
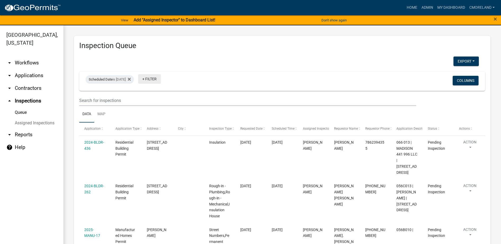
click at [159, 79] on link "+ Filter" at bounding box center [149, 79] width 23 height 10
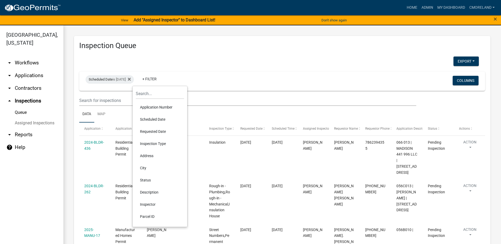
click at [152, 203] on li "Inspector" at bounding box center [160, 204] width 48 height 12
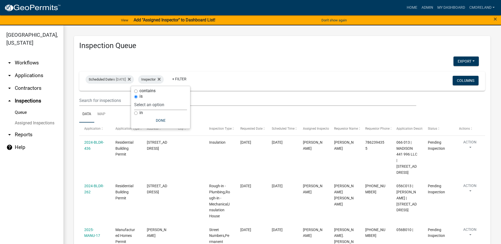
click at [181, 99] on select "Select an option None [PERSON_NAME] [PERSON_NAME] [PERSON_NAME] [PERSON_NAME] […" at bounding box center [160, 104] width 53 height 11
select select "07642ab0-564c-47bb-824b-0ccf2da83593"
click at [147, 99] on select "Select an option None [PERSON_NAME] [PERSON_NAME] [PERSON_NAME] [PERSON_NAME] […" at bounding box center [160, 104] width 53 height 11
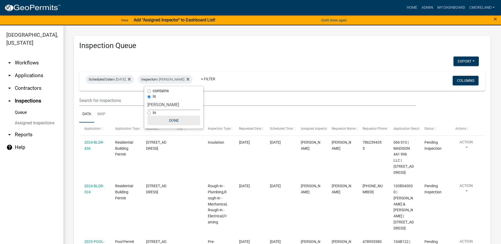
click at [170, 120] on button "Done" at bounding box center [173, 121] width 53 height 10
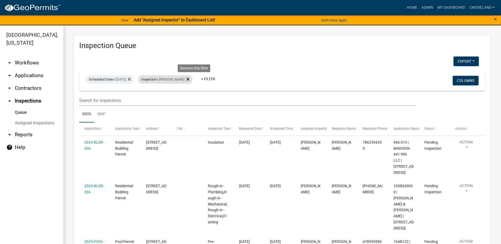
click at [189, 78] on icon at bounding box center [187, 79] width 3 height 4
select select "2: 50"
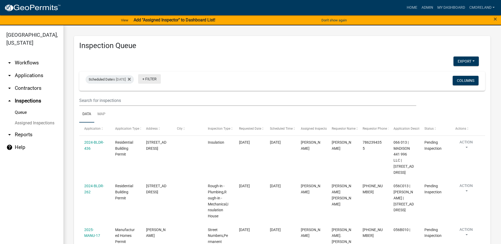
click at [161, 78] on link "+ Filter" at bounding box center [149, 79] width 23 height 10
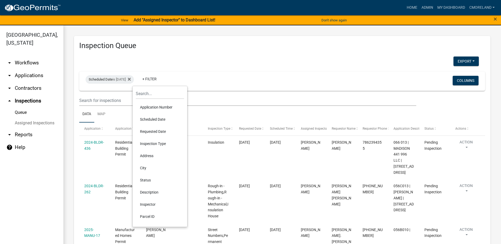
click at [150, 203] on li "Inspector" at bounding box center [160, 204] width 48 height 12
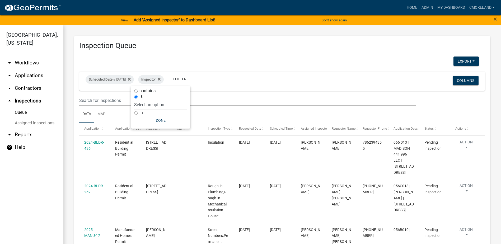
click at [182, 105] on select "Select an option None [PERSON_NAME] [PERSON_NAME] [PERSON_NAME] [PERSON_NAME] […" at bounding box center [160, 104] width 53 height 11
select select "07642ab0-564c-47bb-824b-0ccf2da83593"
click at [147, 99] on select "Select an option None [PERSON_NAME] [PERSON_NAME] [PERSON_NAME] [PERSON_NAME] […" at bounding box center [160, 104] width 53 height 11
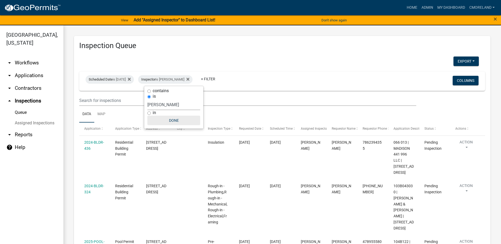
click at [171, 121] on button "Done" at bounding box center [173, 121] width 53 height 10
click at [456, 61] on button "Export" at bounding box center [465, 61] width 25 height 10
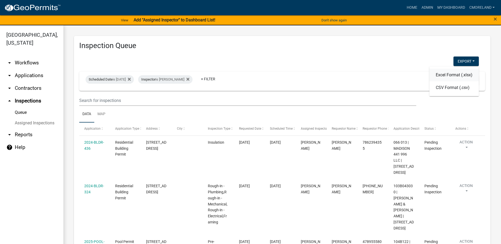
click at [444, 75] on button "Excel Format (.xlsx)" at bounding box center [453, 75] width 49 height 13
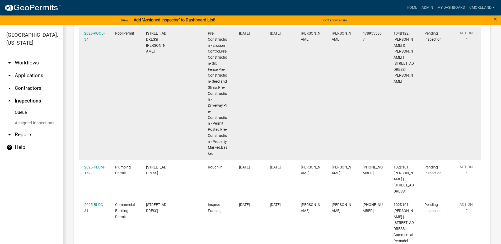
scroll to position [74, 0]
